Goal: Task Accomplishment & Management: Complete application form

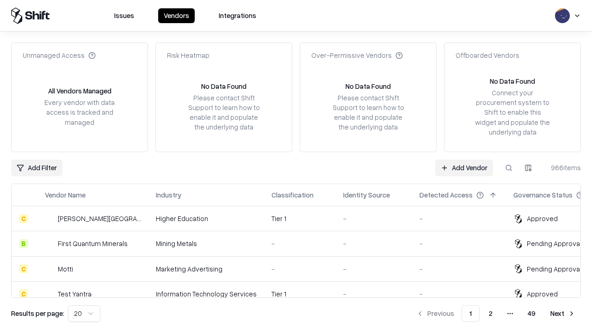
click at [464, 167] on link "Add Vendor" at bounding box center [464, 167] width 58 height 17
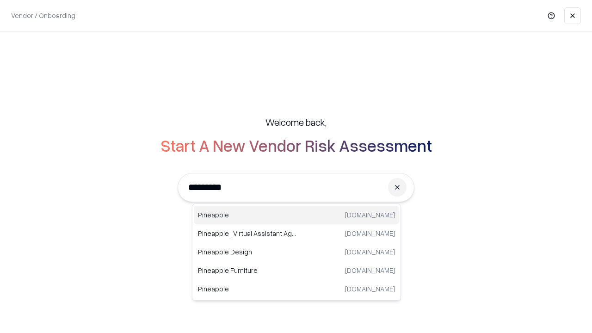
click at [296, 215] on div "Pineapple [DOMAIN_NAME]" at bounding box center [296, 215] width 204 height 18
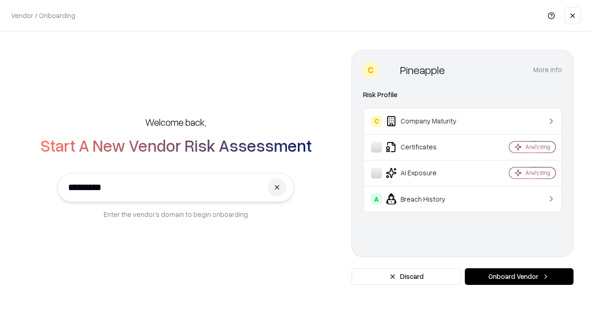
type input "*********"
click at [519, 276] on button "Onboard Vendor" at bounding box center [519, 276] width 109 height 17
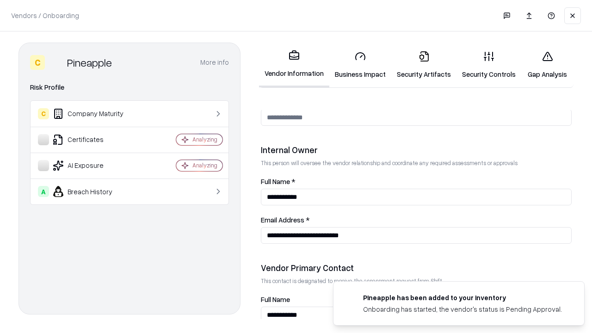
scroll to position [479, 0]
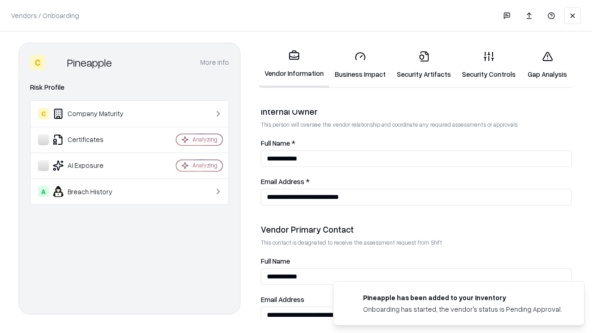
click at [423, 65] on link "Security Artifacts" at bounding box center [423, 64] width 65 height 43
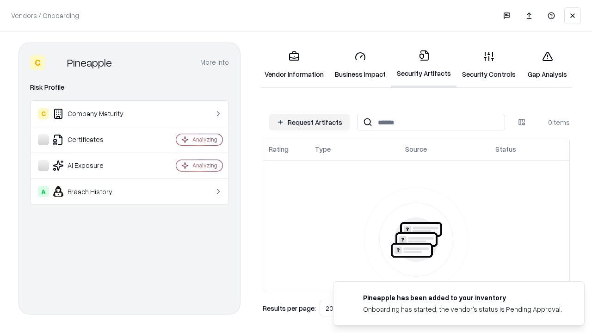
click at [309, 122] on button "Request Artifacts" at bounding box center [309, 122] width 80 height 17
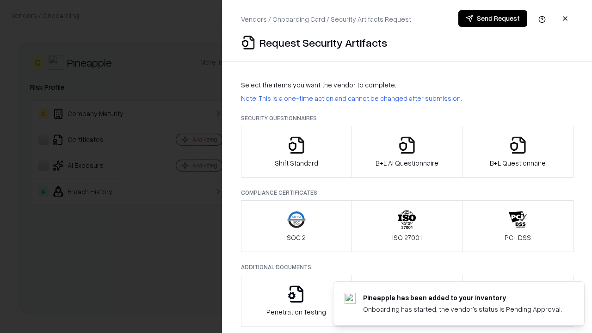
click at [517, 152] on icon "button" at bounding box center [518, 145] width 18 height 18
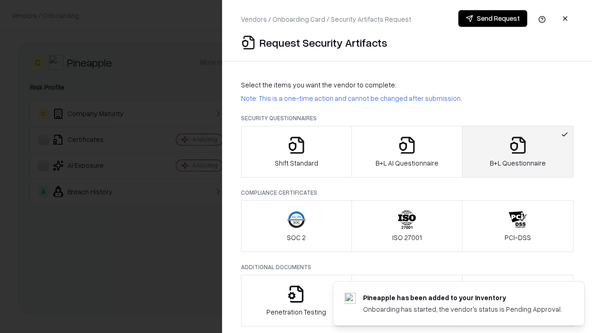
click at [406, 152] on icon "button" at bounding box center [407, 145] width 18 height 18
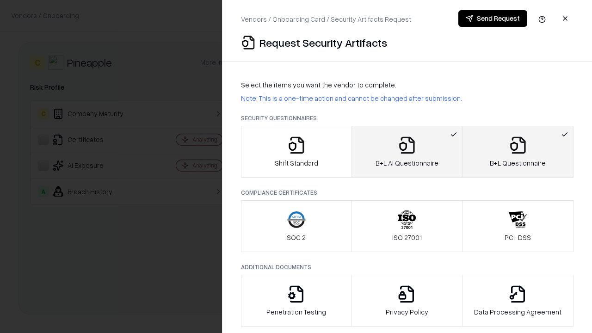
click at [492, 18] on button "Send Request" at bounding box center [492, 18] width 69 height 17
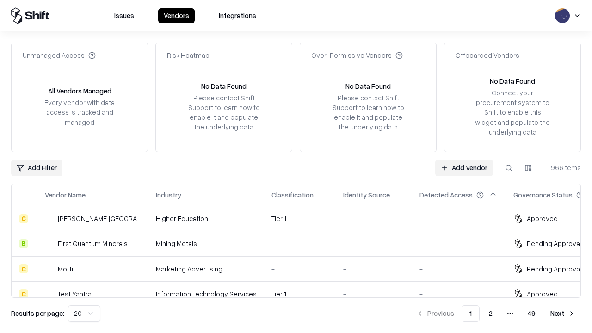
click at [464, 167] on link "Add Vendor" at bounding box center [464, 167] width 58 height 17
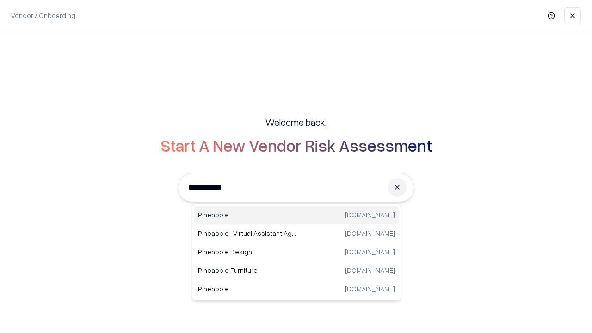
click at [296, 215] on div "Pineapple [DOMAIN_NAME]" at bounding box center [296, 215] width 204 height 18
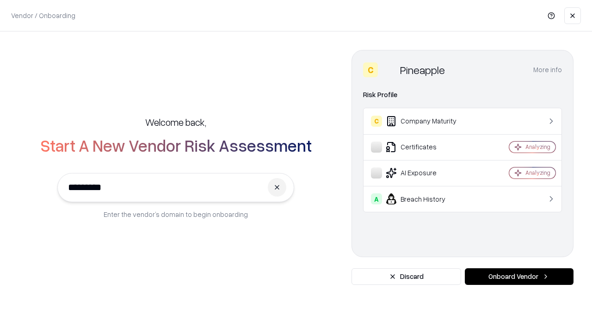
type input "*********"
click at [519, 276] on button "Onboard Vendor" at bounding box center [519, 276] width 109 height 17
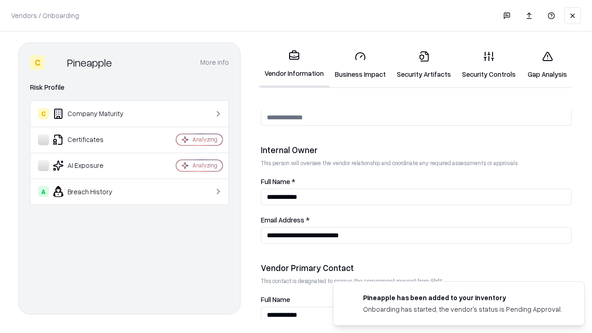
scroll to position [479, 0]
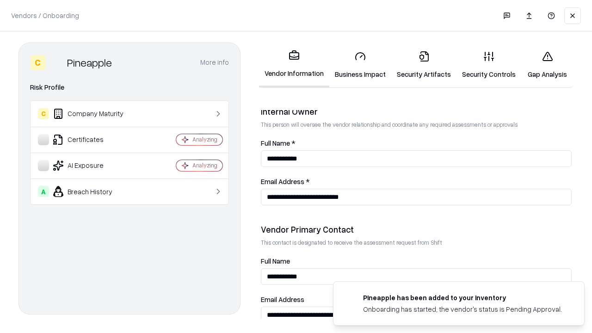
click at [547, 65] on link "Gap Analysis" at bounding box center [547, 64] width 52 height 43
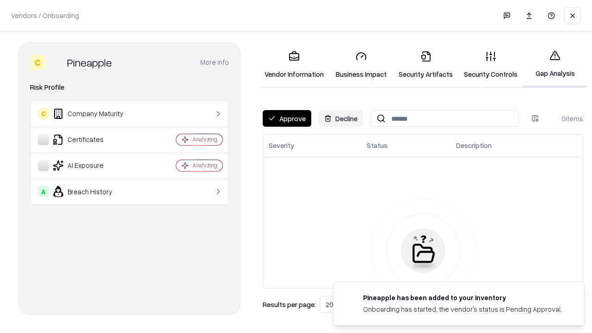
click at [287, 118] on button "Approve" at bounding box center [287, 118] width 49 height 17
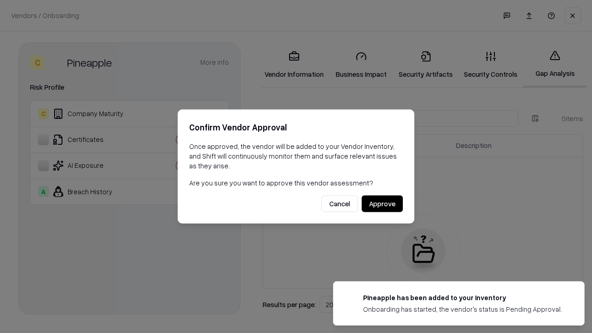
click at [382, 203] on button "Approve" at bounding box center [382, 204] width 41 height 17
